Goal: Transaction & Acquisition: Purchase product/service

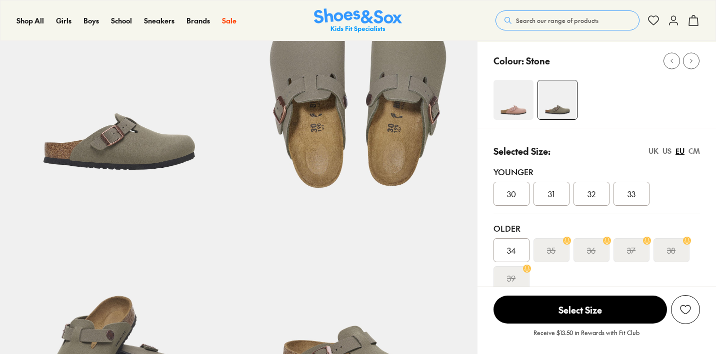
scroll to position [98, 0]
select select "*"
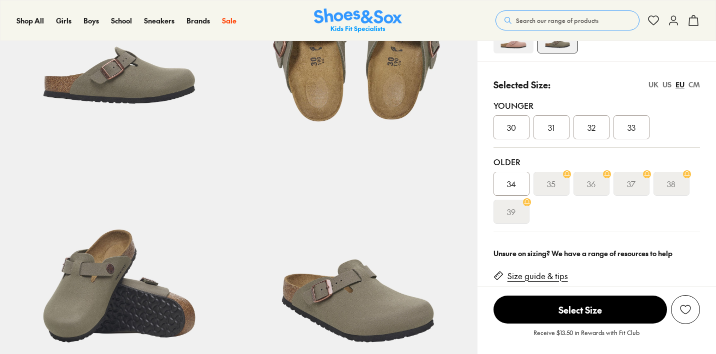
click at [523, 209] on div "39" at bounding box center [511, 212] width 36 height 24
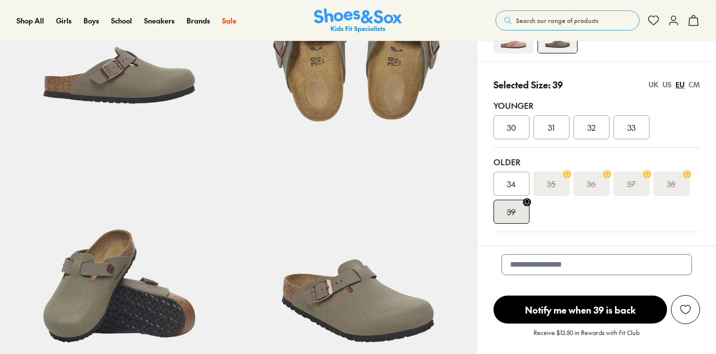
click at [525, 202] on icon at bounding box center [526, 201] width 7 height 7
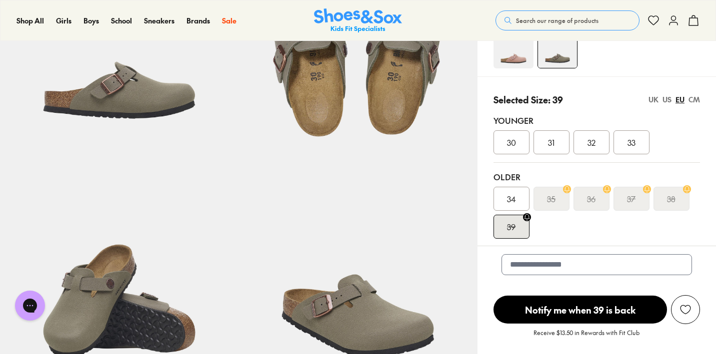
scroll to position [149, 0]
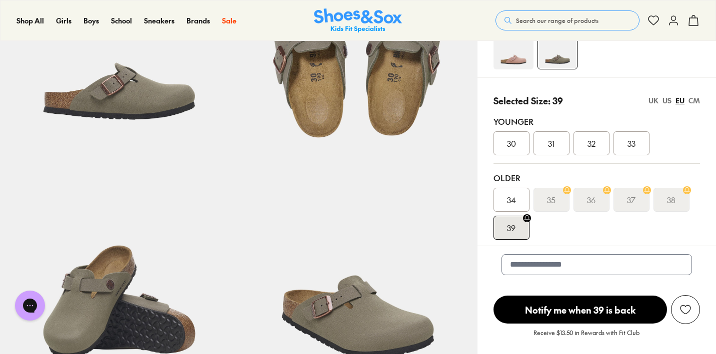
click at [635, 193] on div "37" at bounding box center [631, 200] width 36 height 24
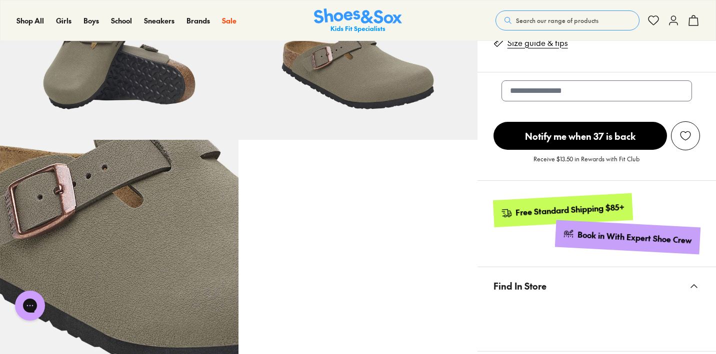
scroll to position [399, 0]
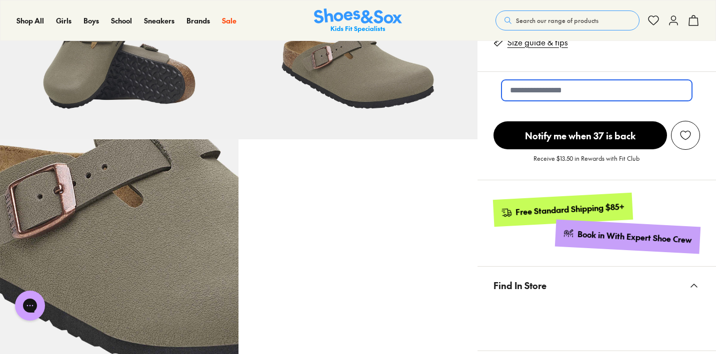
click at [624, 92] on input "email" at bounding box center [596, 90] width 190 height 21
type input "**********"
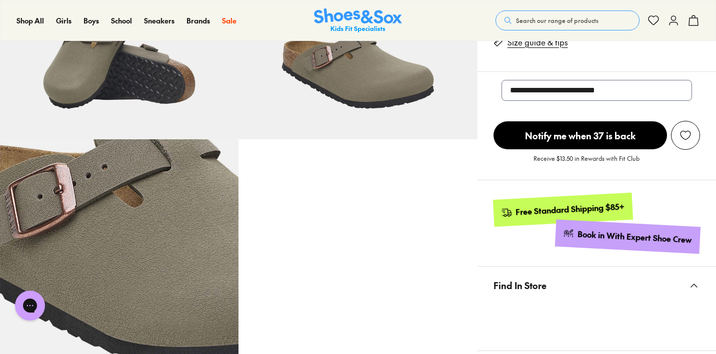
click at [610, 135] on span "Notify me when 37 is back" at bounding box center [579, 135] width 173 height 28
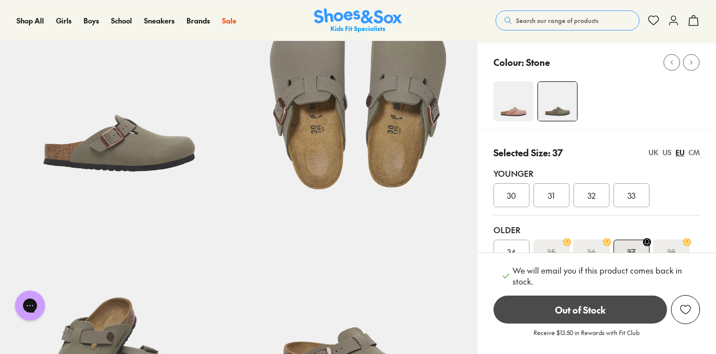
scroll to position [0, 0]
